Goal: Task Accomplishment & Management: Complete application form

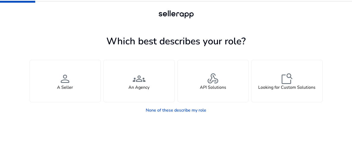
click at [227, 12] on div at bounding box center [176, 19] width 240 height 20
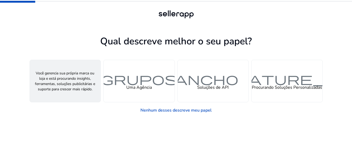
click at [77, 83] on span "pessoa pessoa" at bounding box center [65, 78] width 166 height 13
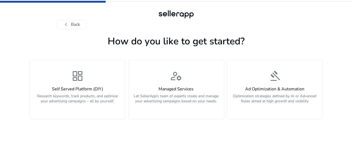
click at [238, 15] on div "chevron_left Back" at bounding box center [176, 19] width 240 height 20
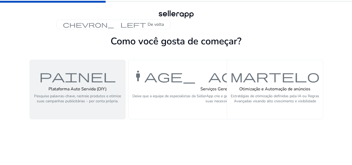
click at [95, 102] on p "Pesquise palavras-chave, rastreie produtos e otimize suas campanhas publicitári…" at bounding box center [77, 102] width 89 height 16
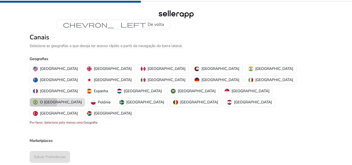
click at [82, 100] on div "O [GEOGRAPHIC_DATA]" at bounding box center [57, 103] width 49 height 6
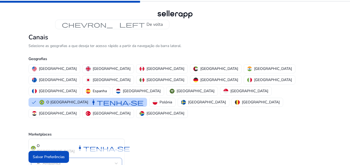
click at [68, 160] on mat-select-trigger "Amazônica" at bounding box center [75, 163] width 80 height 6
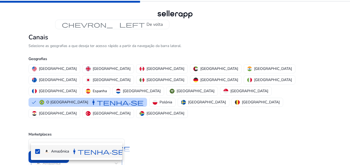
click at [68, 137] on div at bounding box center [175, 82] width 350 height 165
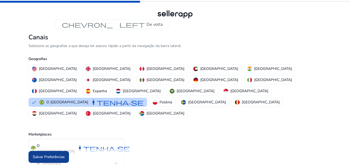
click at [53, 157] on span "Salvar Preferências" at bounding box center [49, 157] width 32 height 6
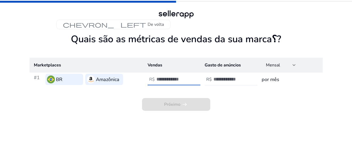
click at [167, 79] on input "number" at bounding box center [174, 79] width 36 height 6
type input "*"
click at [228, 84] on div at bounding box center [237, 80] width 48 height 12
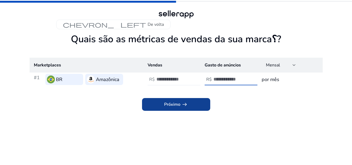
type input "*"
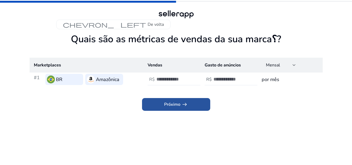
click at [175, 105] on span "Próximo arrow_right_alt" at bounding box center [176, 104] width 24 height 6
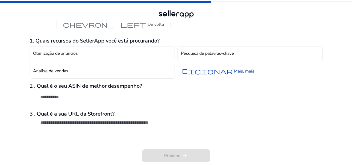
click at [203, 72] on span "adicionar" at bounding box center [207, 71] width 51 height 6
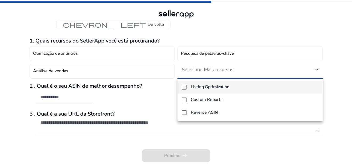
click at [214, 30] on div at bounding box center [176, 82] width 352 height 165
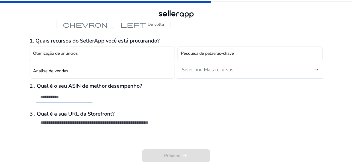
click at [71, 97] on input "text" at bounding box center [64, 97] width 48 height 6
click at [79, 122] on textarea at bounding box center [179, 126] width 278 height 12
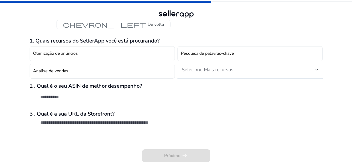
click at [63, 96] on input "text" at bounding box center [64, 97] width 48 height 6
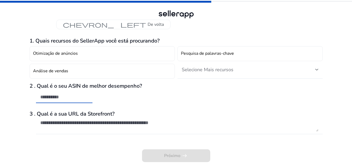
paste input "**********"
type input "**********"
click at [228, 105] on div "**********" at bounding box center [176, 96] width 293 height 26
click at [86, 127] on textarea at bounding box center [179, 126] width 278 height 12
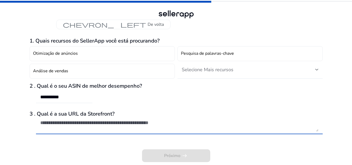
paste textarea "**********"
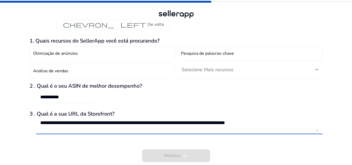
type textarea "**********"
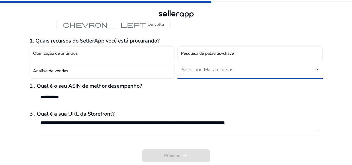
click at [200, 71] on span "Selecione Mais recursos" at bounding box center [208, 70] width 52 height 6
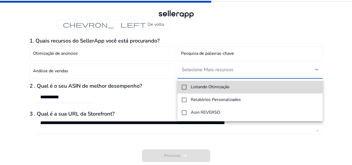
click at [189, 88] on mat-option "Listando Otimização" at bounding box center [249, 87] width 145 height 13
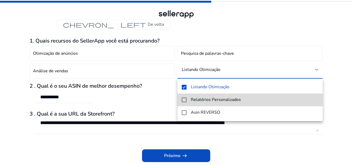
click at [186, 98] on mat-option "Relatórios Personalizados" at bounding box center [249, 100] width 145 height 13
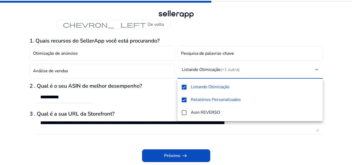
click at [181, 155] on div at bounding box center [176, 82] width 352 height 165
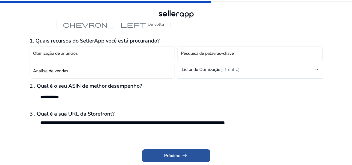
click at [168, 156] on span "Próximo arrow_right_alt" at bounding box center [176, 156] width 24 height 6
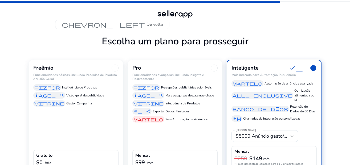
click at [74, 92] on div "manage_ search Visão geral da publicidade" at bounding box center [75, 95] width 85 height 6
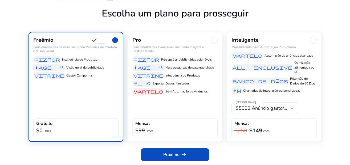
scroll to position [28, 0]
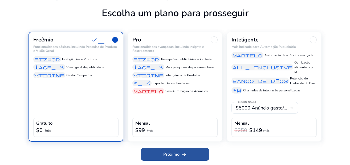
click at [166, 152] on span "Próximo arrow_right_alt" at bounding box center [175, 154] width 24 height 6
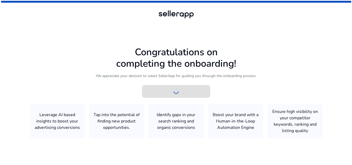
scroll to position [0, 0]
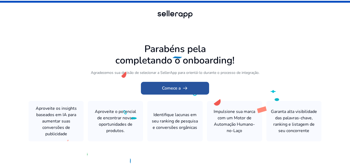
click at [159, 90] on span at bounding box center [175, 88] width 68 height 13
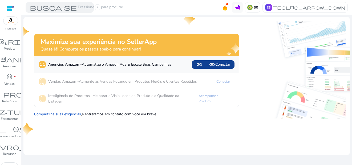
click at [211, 63] on span "link link" at bounding box center [205, 64] width 19 height 6
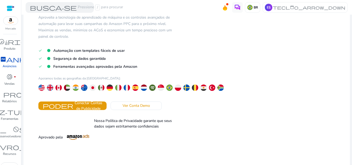
scroll to position [42, 0]
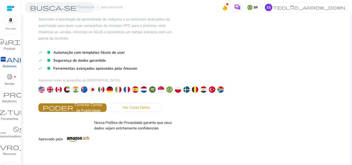
click at [89, 109] on span "Conectar Contas de Publicidade" at bounding box center [88, 107] width 28 height 11
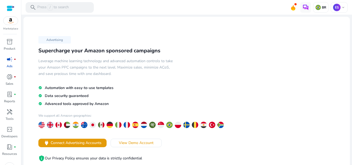
scroll to position [53, 0]
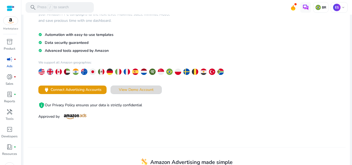
click at [136, 90] on span "View Demo Account" at bounding box center [136, 90] width 35 height 6
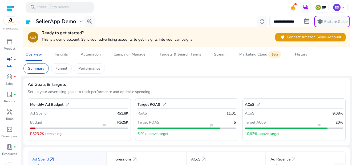
click at [159, 75] on mat-card "Summary Funnel Performance" at bounding box center [186, 68] width 335 height 15
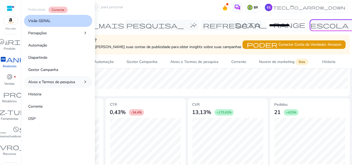
click at [76, 82] on link "Alvos e Termos de pesquisa chevron_right" at bounding box center [58, 82] width 68 height 12
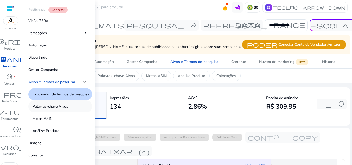
click at [54, 106] on p "Palavras-chave Alvos" at bounding box center [50, 107] width 36 height 6
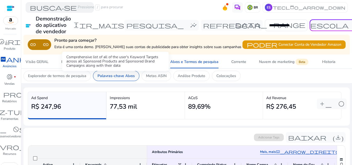
click at [117, 77] on p "Palavras-chave Alvos" at bounding box center [115, 76] width 37 height 6
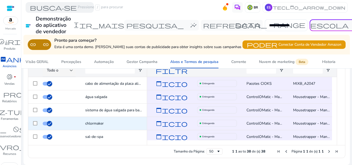
scroll to position [81, 0]
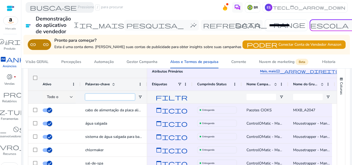
click at [108, 97] on input "Keywords Filter Input" at bounding box center [110, 97] width 50 height 6
